Goal: Communication & Community: Share content

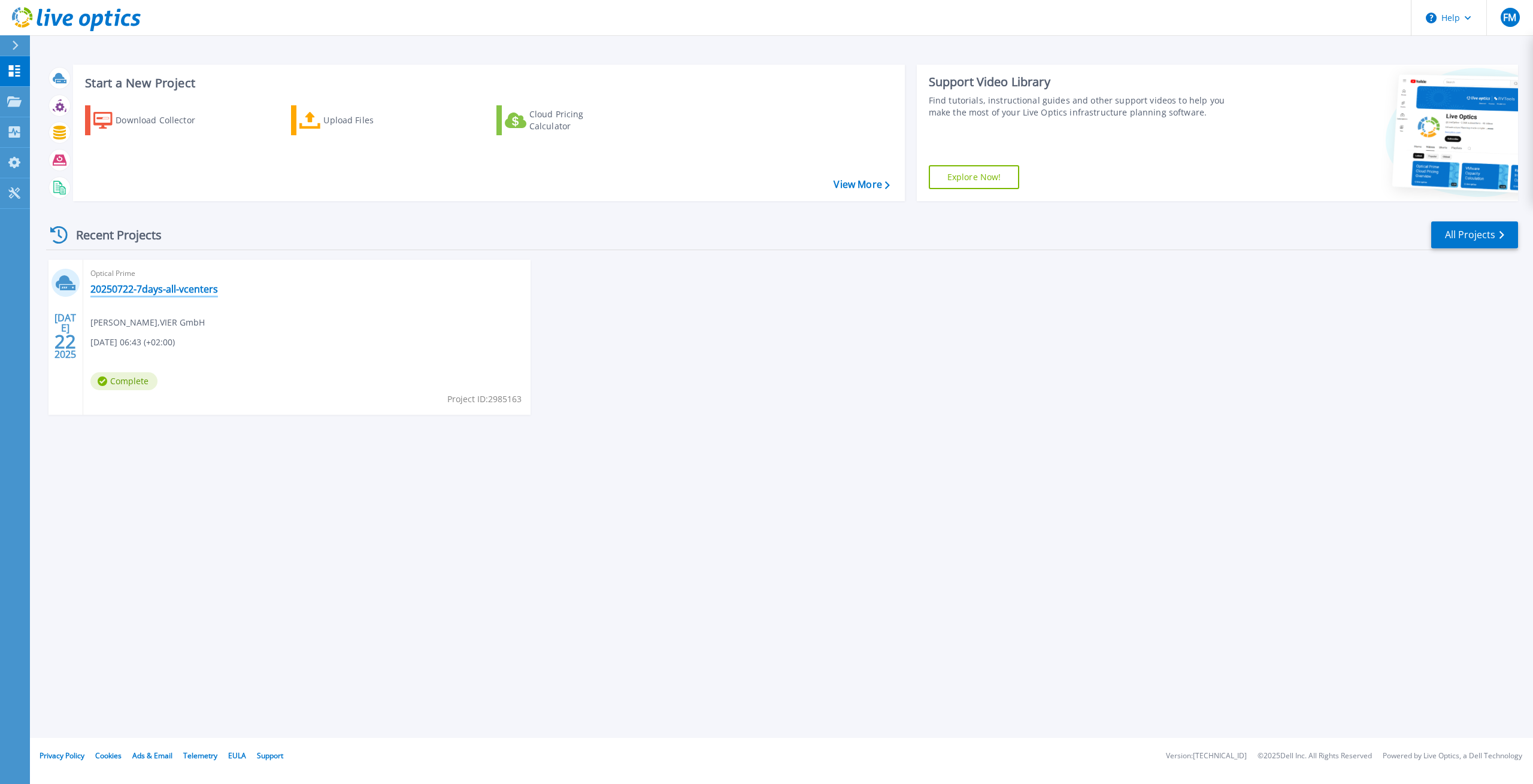
click at [159, 289] on link "20250722-7days-all-vcenters" at bounding box center [154, 289] width 128 height 12
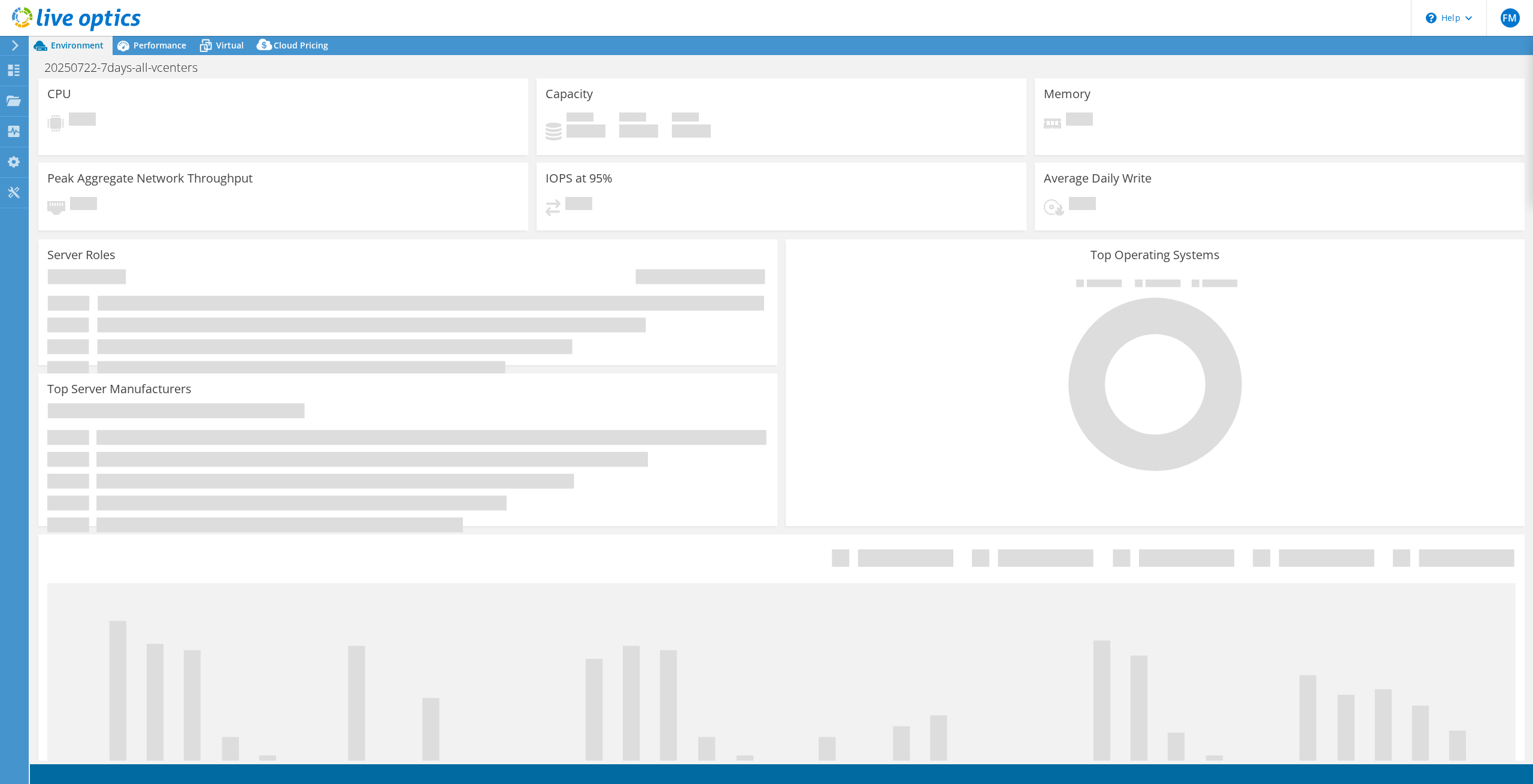
select select "EUFrankfurt"
select select "USD"
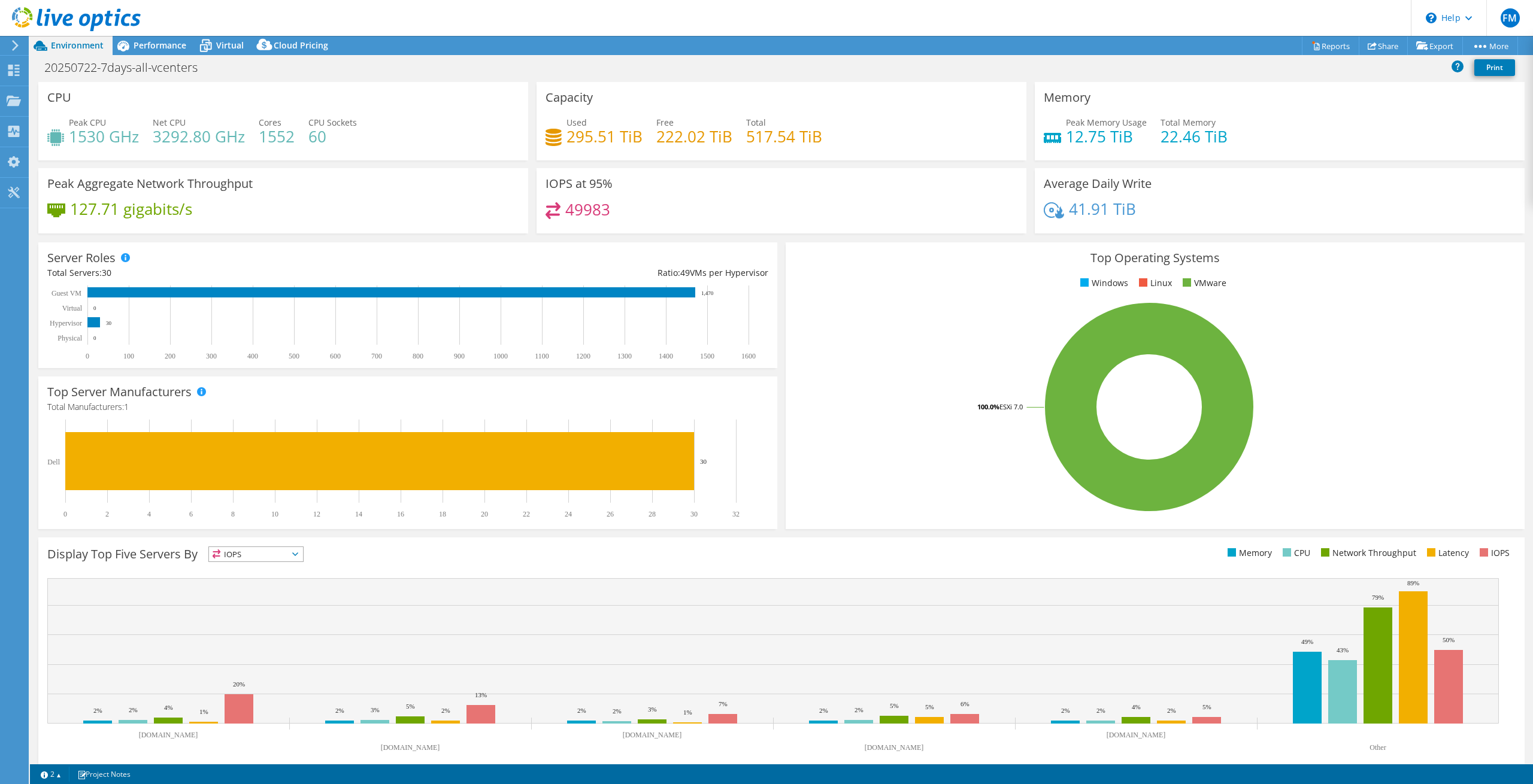
click at [15, 46] on icon at bounding box center [15, 45] width 9 height 11
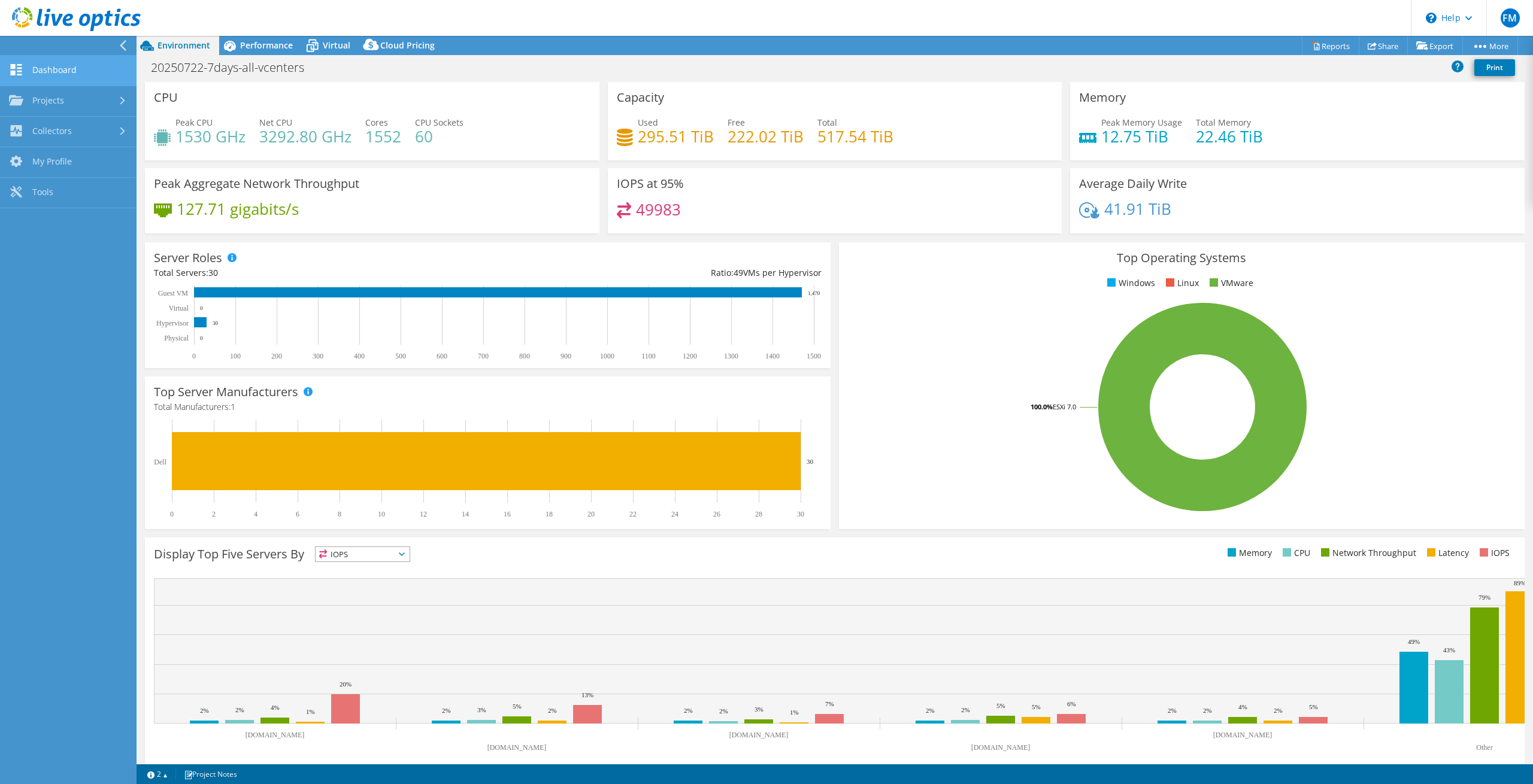
click at [39, 68] on link "Dashboard" at bounding box center [68, 71] width 136 height 31
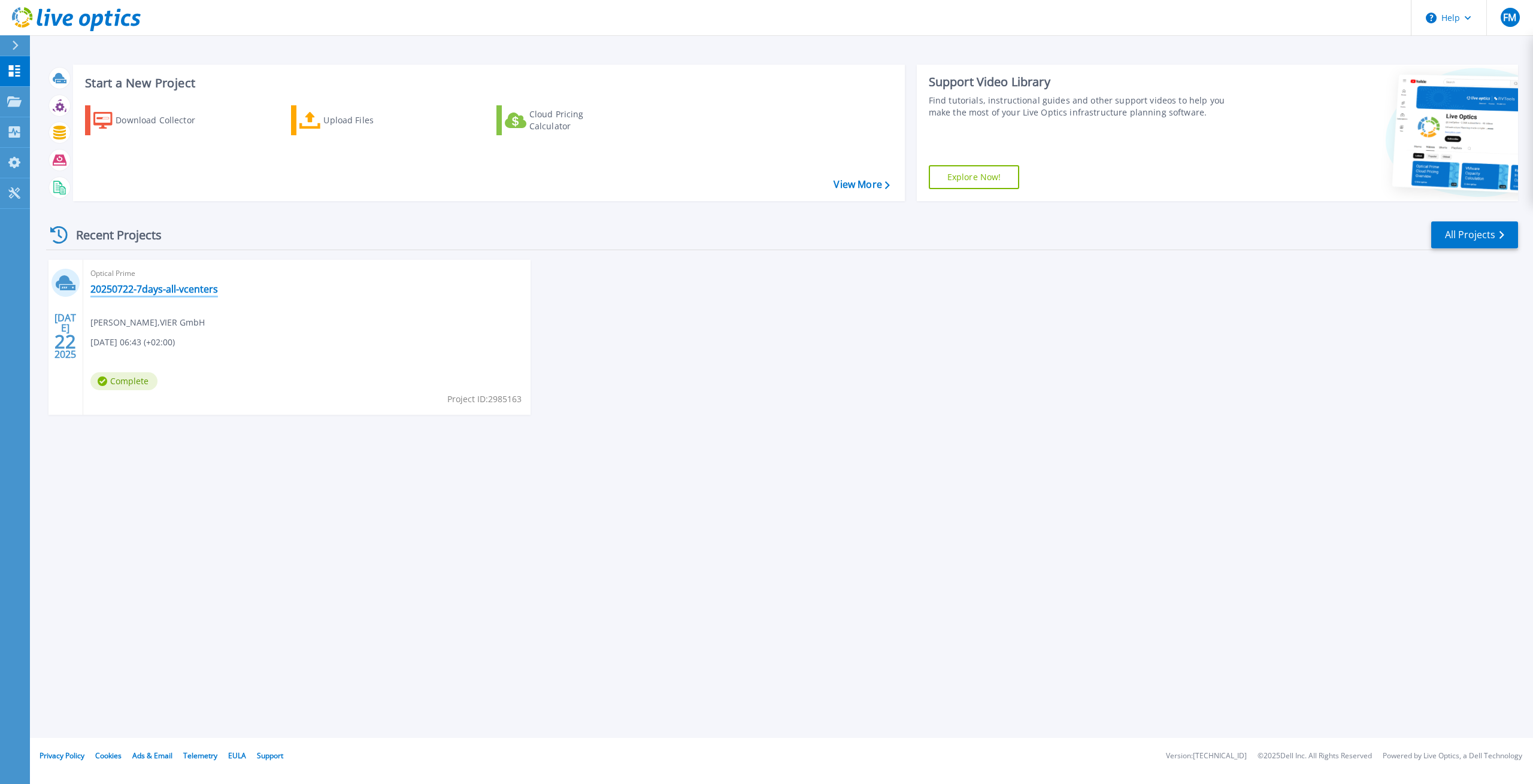
click at [164, 290] on link "20250722-7days-all-vcenters" at bounding box center [154, 289] width 128 height 12
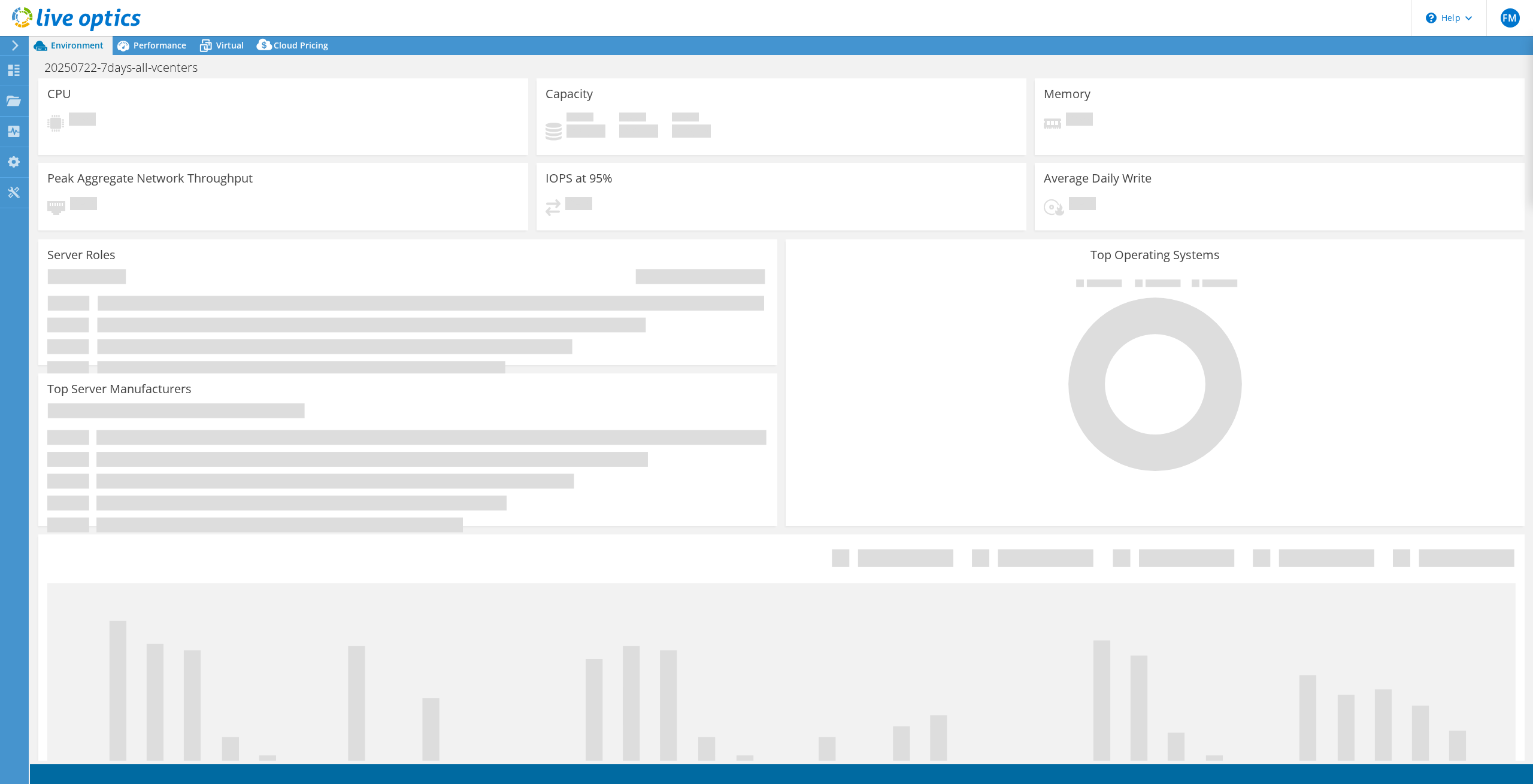
select select "EUFrankfurt"
select select "USD"
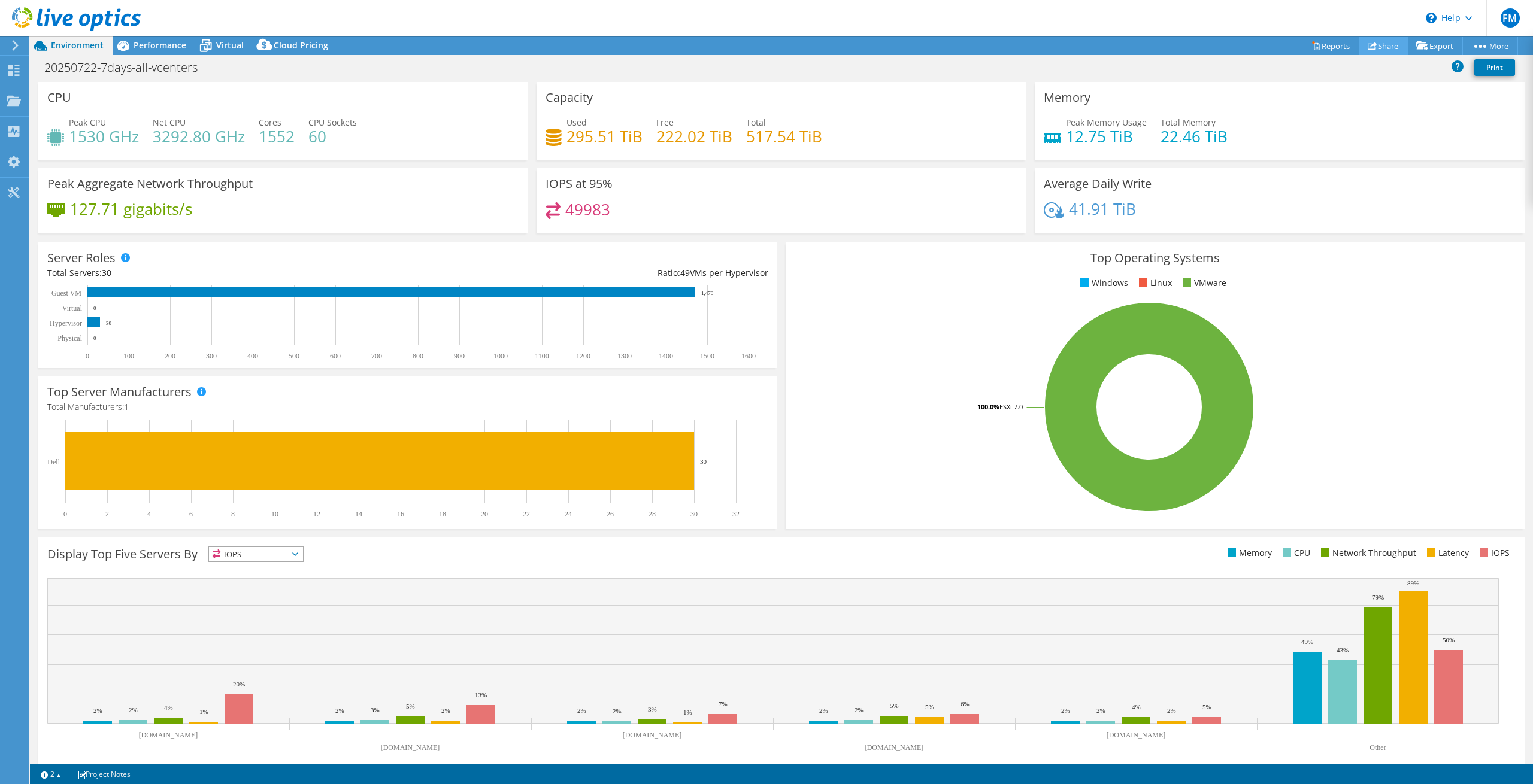
click at [1373, 48] on link "Share" at bounding box center [1383, 45] width 49 height 18
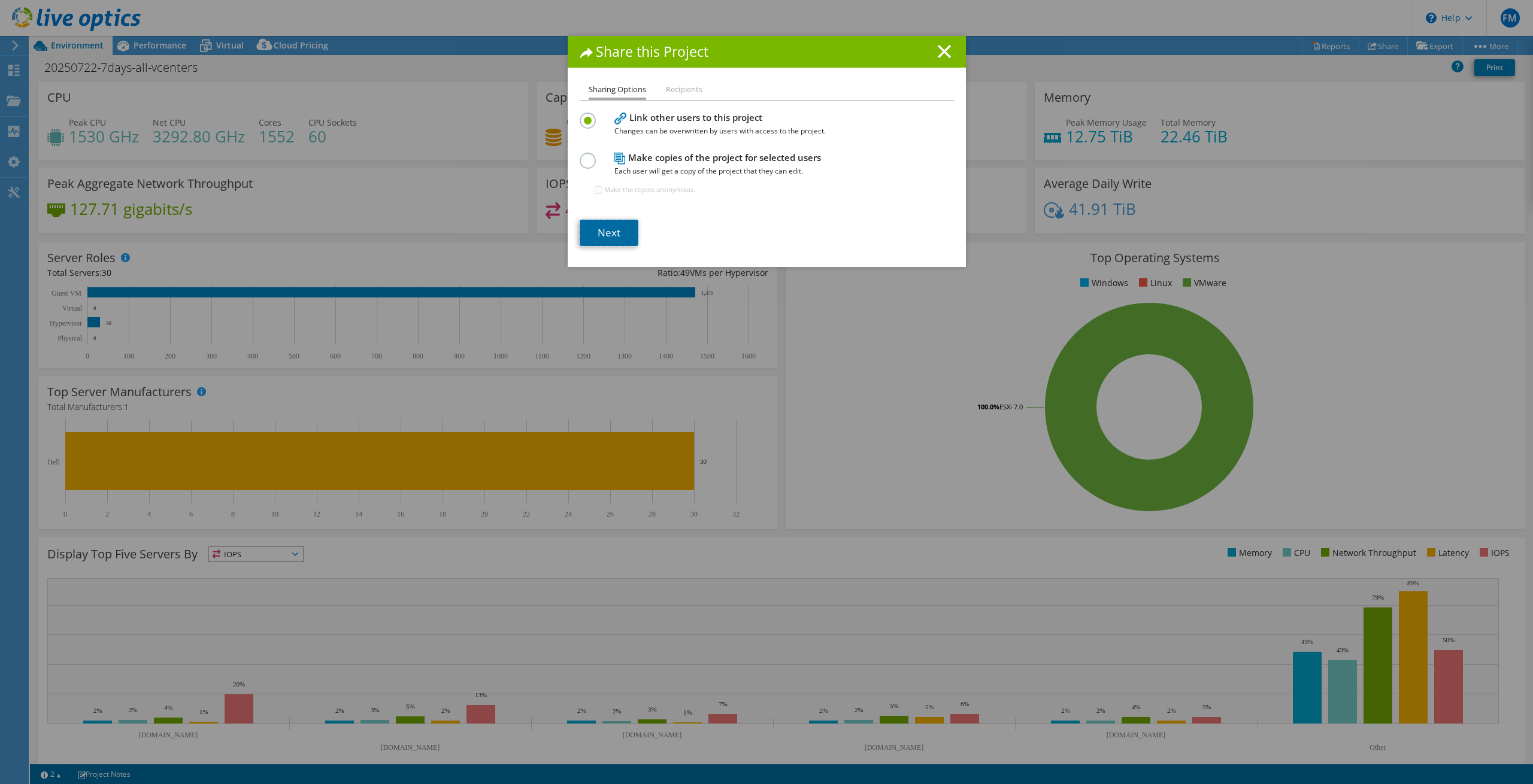
drag, startPoint x: 609, startPoint y: 238, endPoint x: 627, endPoint y: 251, distance: 22.2
click at [609, 238] on link "Next" at bounding box center [609, 232] width 58 height 26
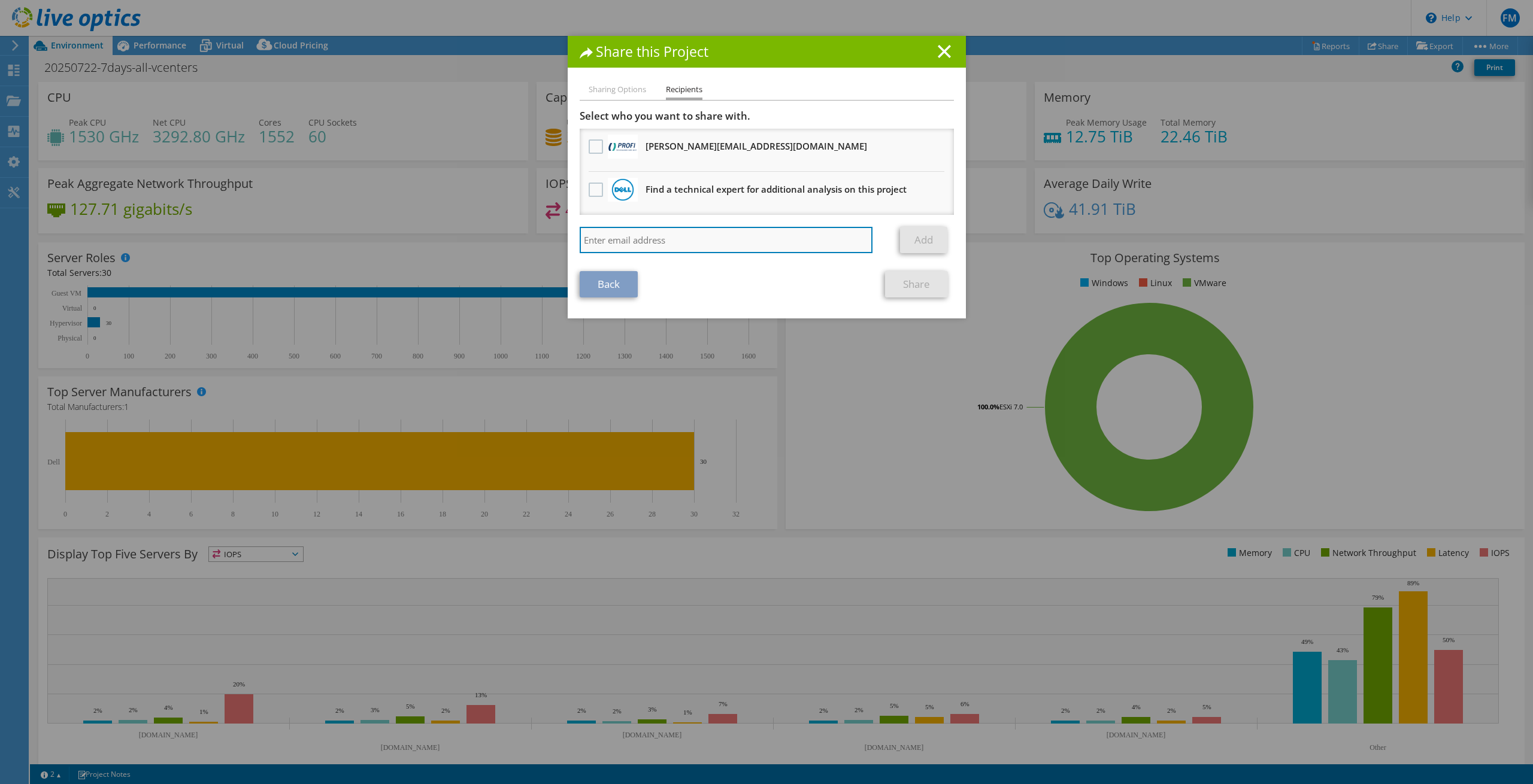
click at [651, 245] on input "search" at bounding box center [726, 240] width 293 height 26
click at [676, 236] on input "maik.[PERSON_NAME]" at bounding box center [726, 240] width 293 height 26
type input "[EMAIL_ADDRESS][PERSON_NAME][DOMAIN_NAME]"
click at [924, 240] on link "Add" at bounding box center [924, 240] width 47 height 26
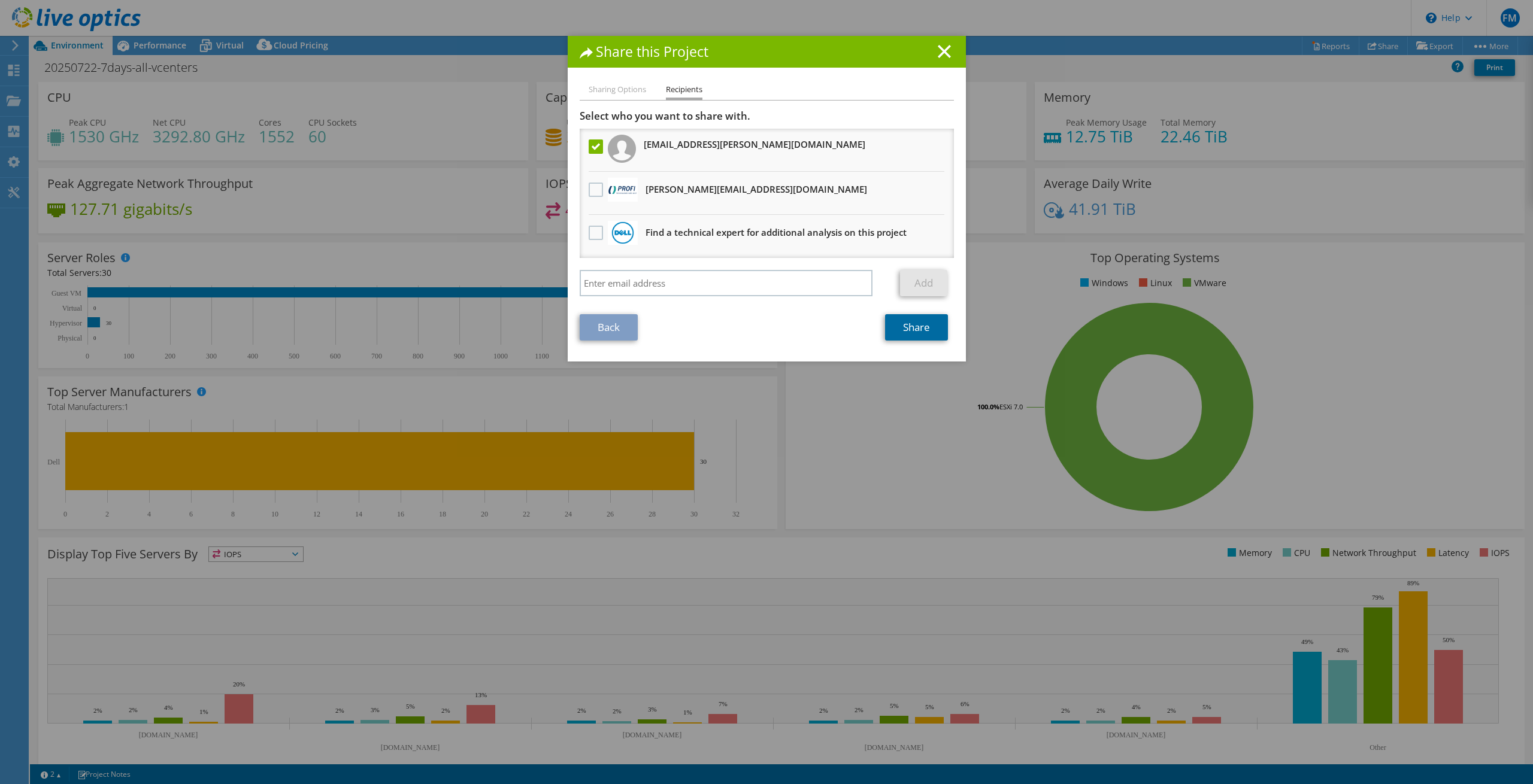
click at [911, 334] on link "Share" at bounding box center [916, 327] width 63 height 26
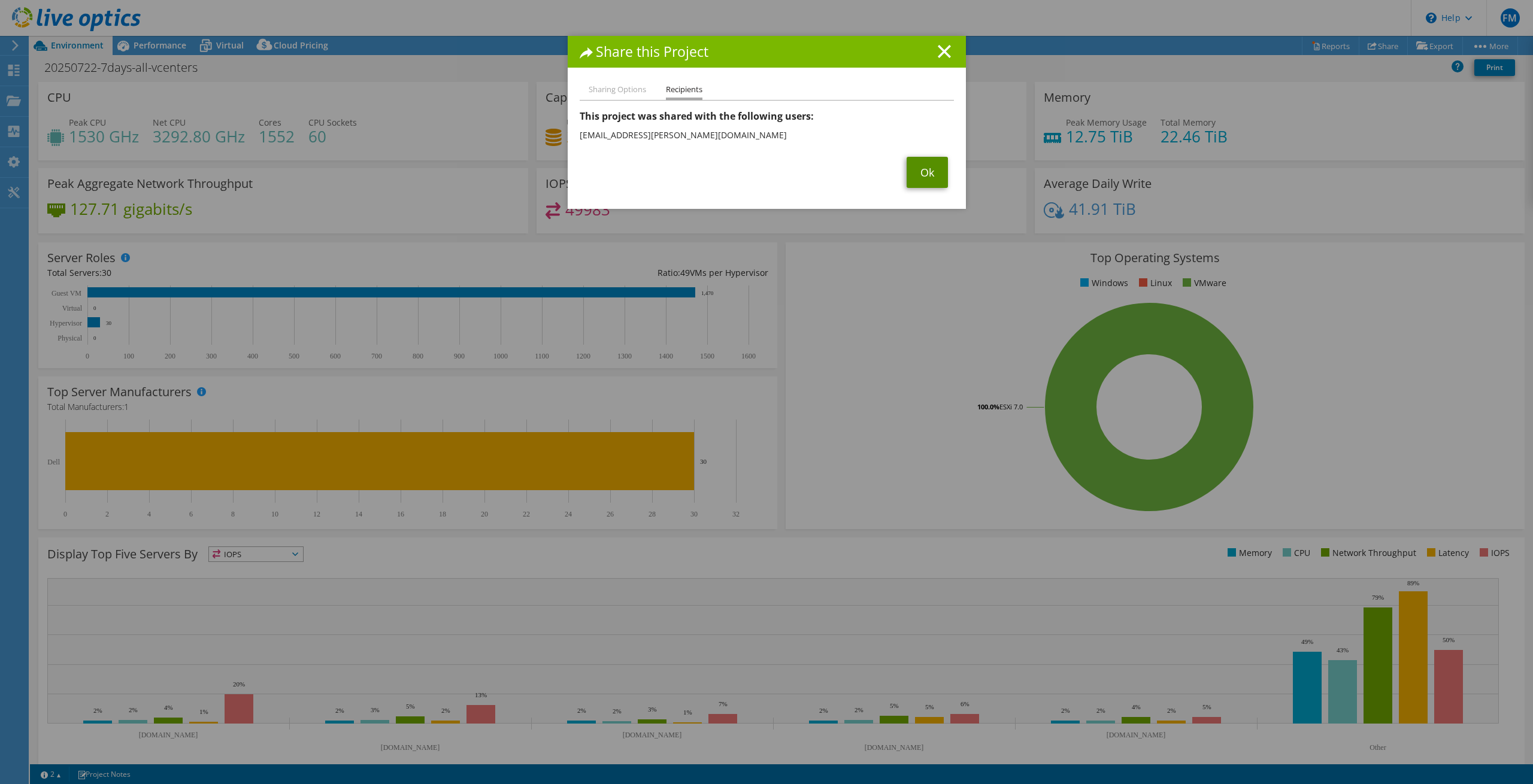
click at [924, 170] on link "Ok" at bounding box center [927, 172] width 42 height 31
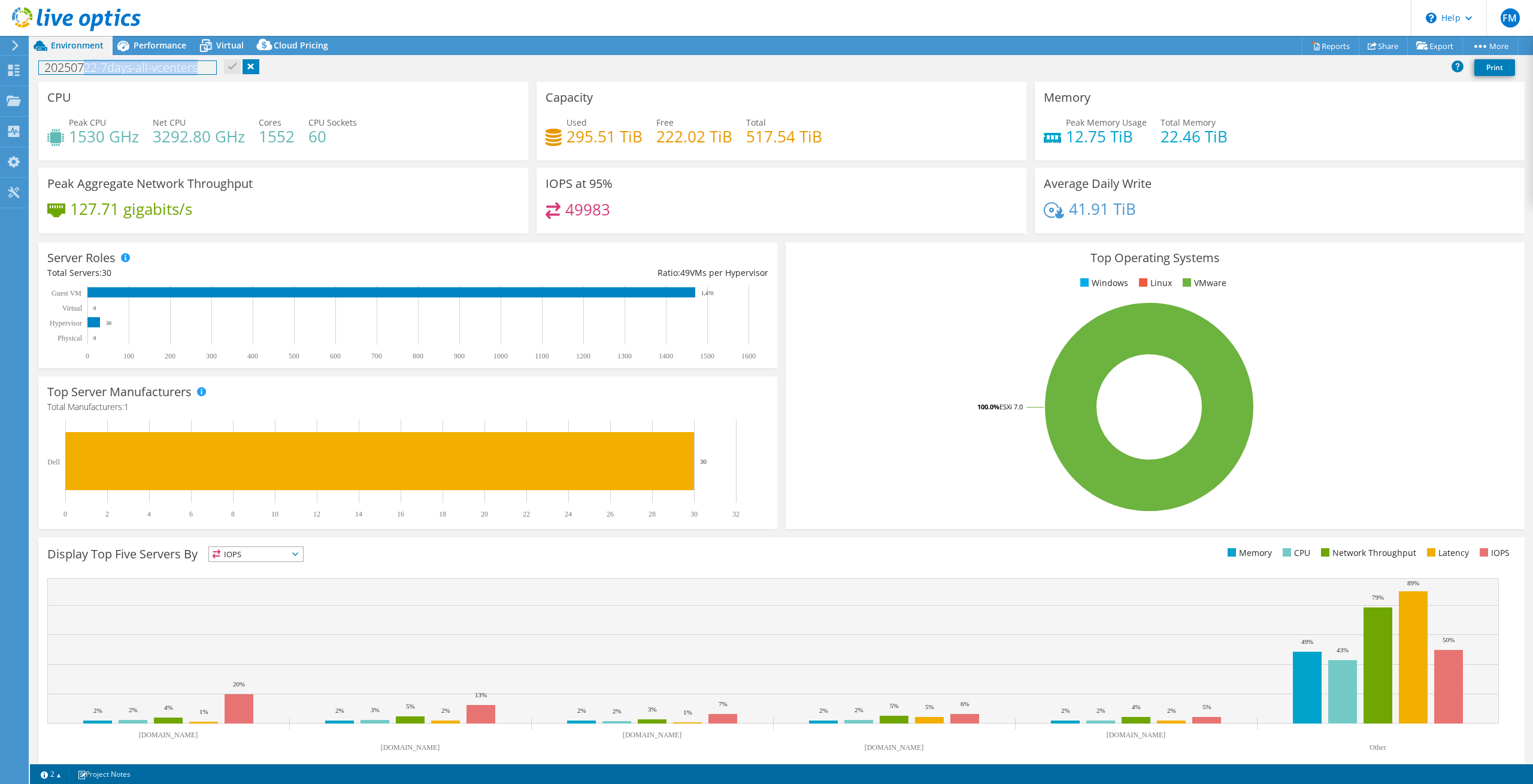
drag, startPoint x: 199, startPoint y: 68, endPoint x: 79, endPoint y: 51, distance: 121.2
click at [82, 64] on h1 "20250722-7days-all-vcenters" at bounding box center [127, 68] width 177 height 13
click at [504, 75] on div "20250722-7days-all-vcenters Print" at bounding box center [781, 67] width 1503 height 22
click at [222, 45] on span "Virtual" at bounding box center [230, 45] width 28 height 12
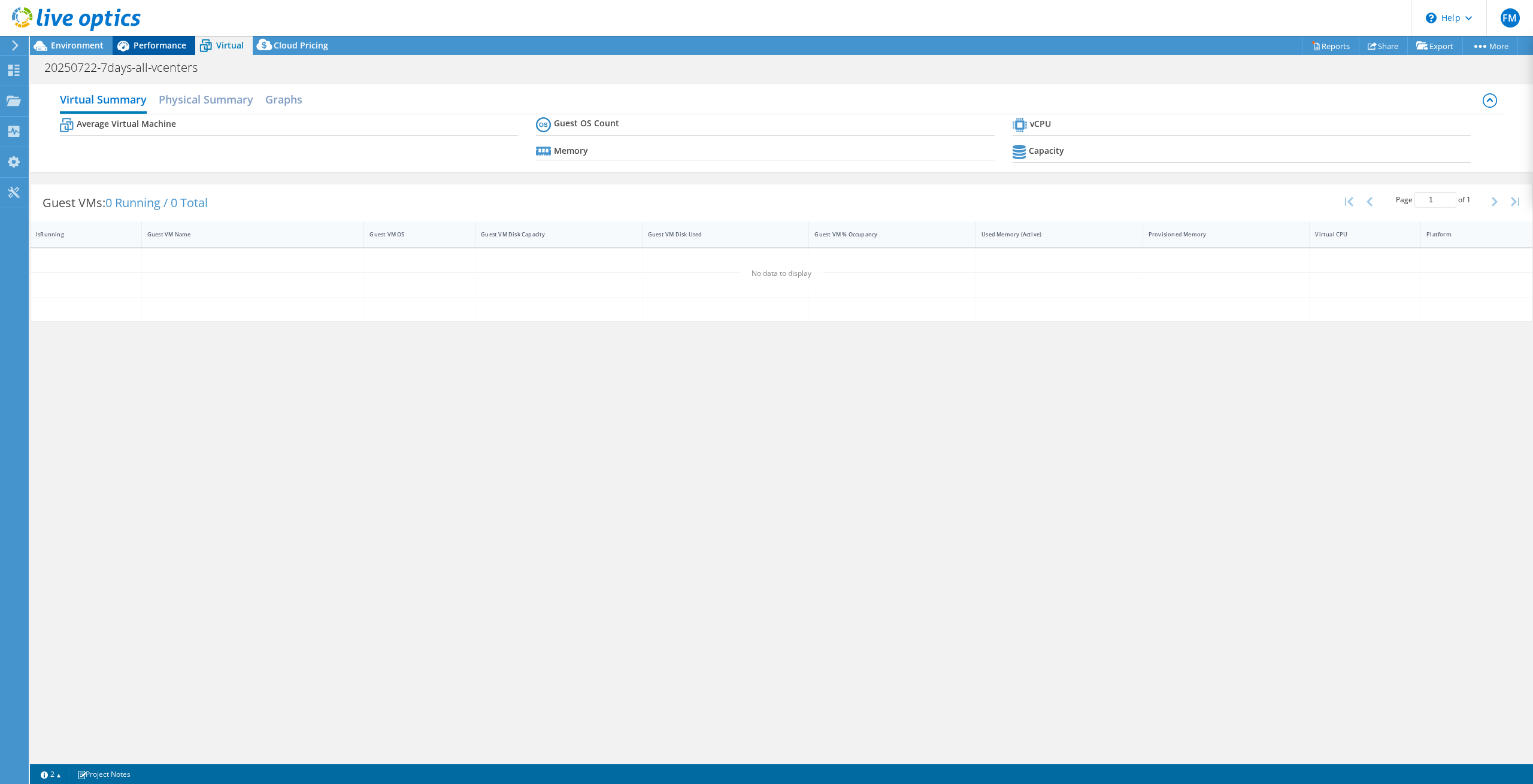
click at [159, 36] on div "Performance" at bounding box center [153, 45] width 82 height 19
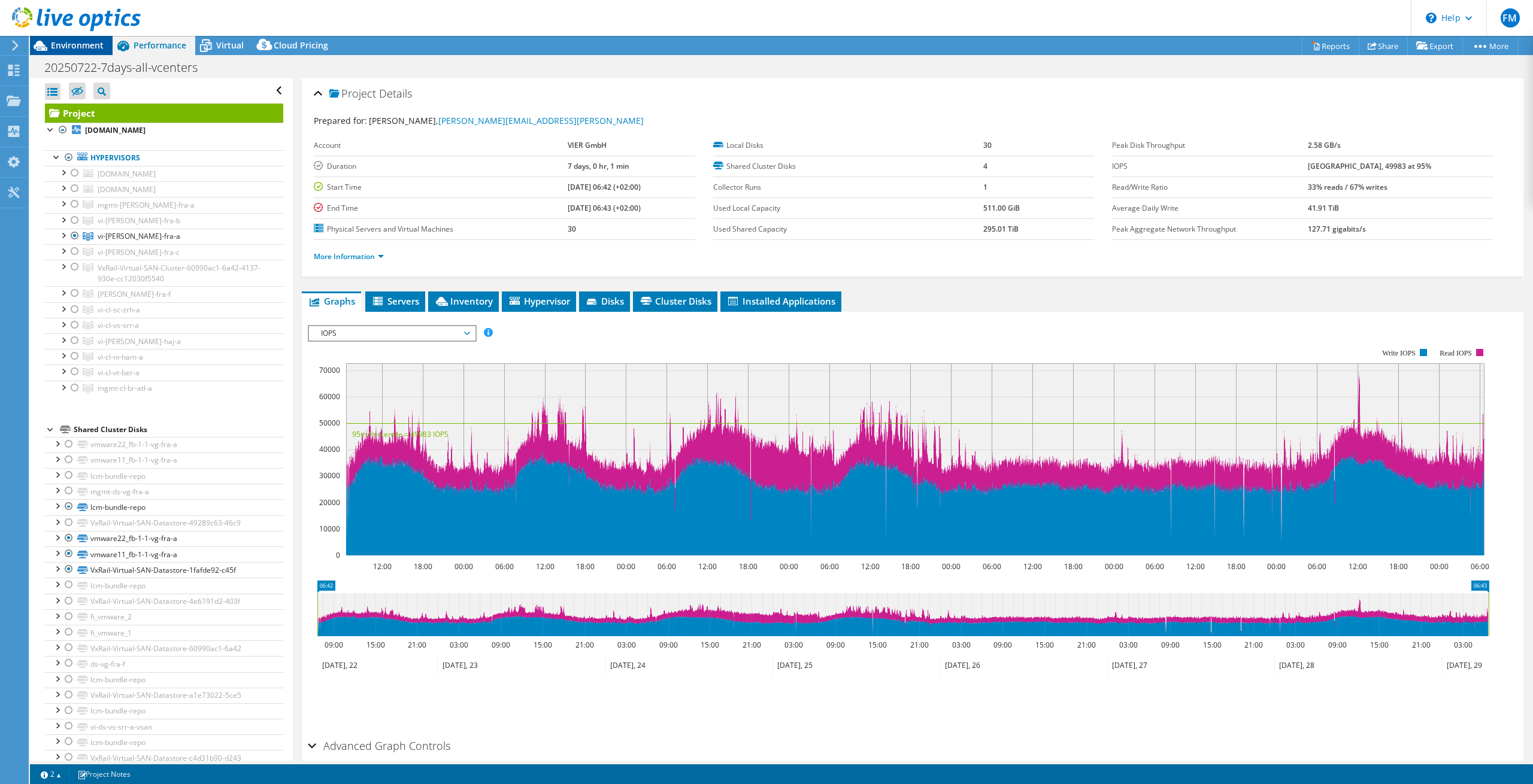
click at [98, 46] on span "Environment" at bounding box center [77, 45] width 52 height 12
